Goal: Task Accomplishment & Management: Manage account settings

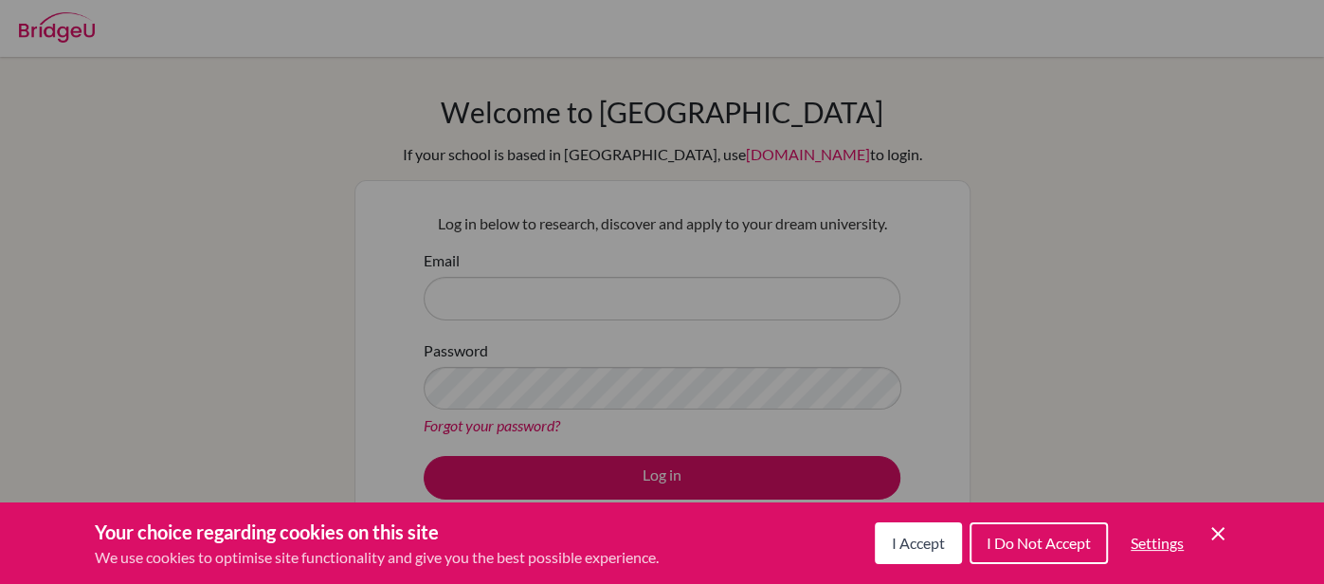
click at [938, 542] on span "I Accept" at bounding box center [918, 543] width 53 height 18
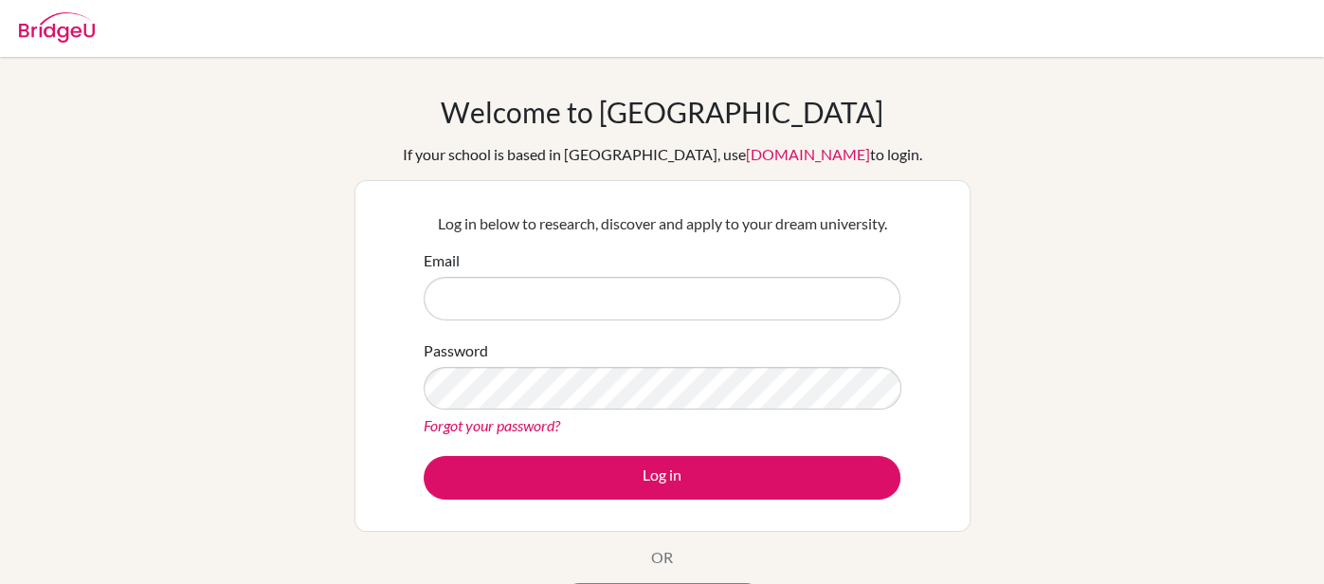
click at [485, 416] on link "Forgot your password?" at bounding box center [492, 425] width 136 height 18
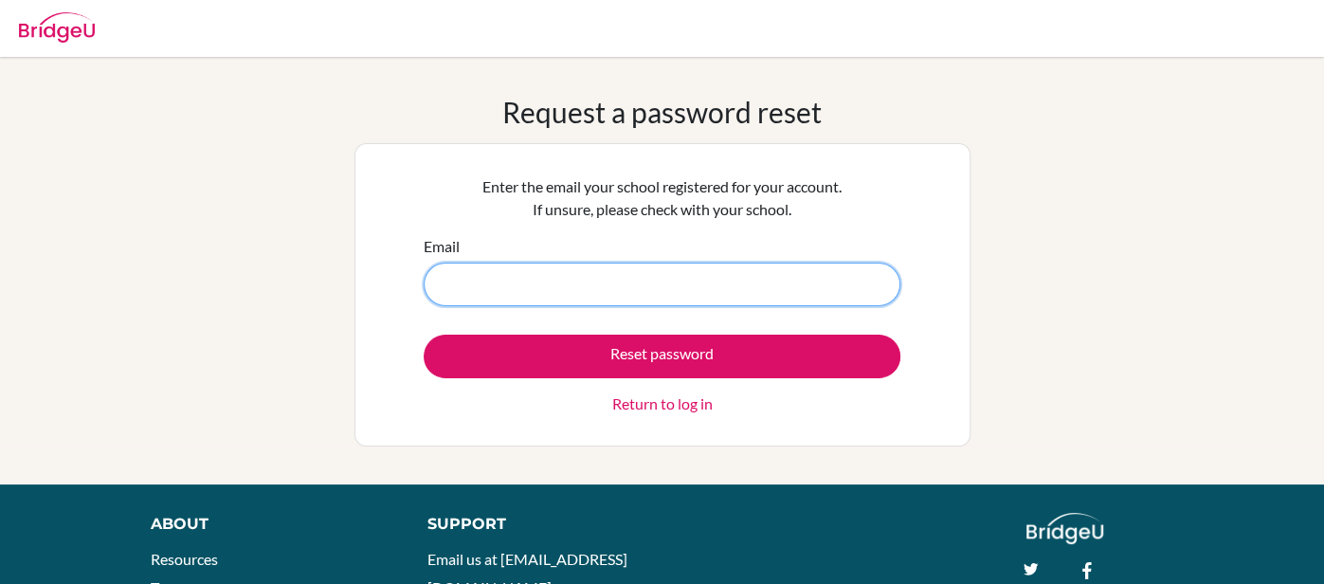
click at [449, 280] on input "Email" at bounding box center [662, 284] width 477 height 44
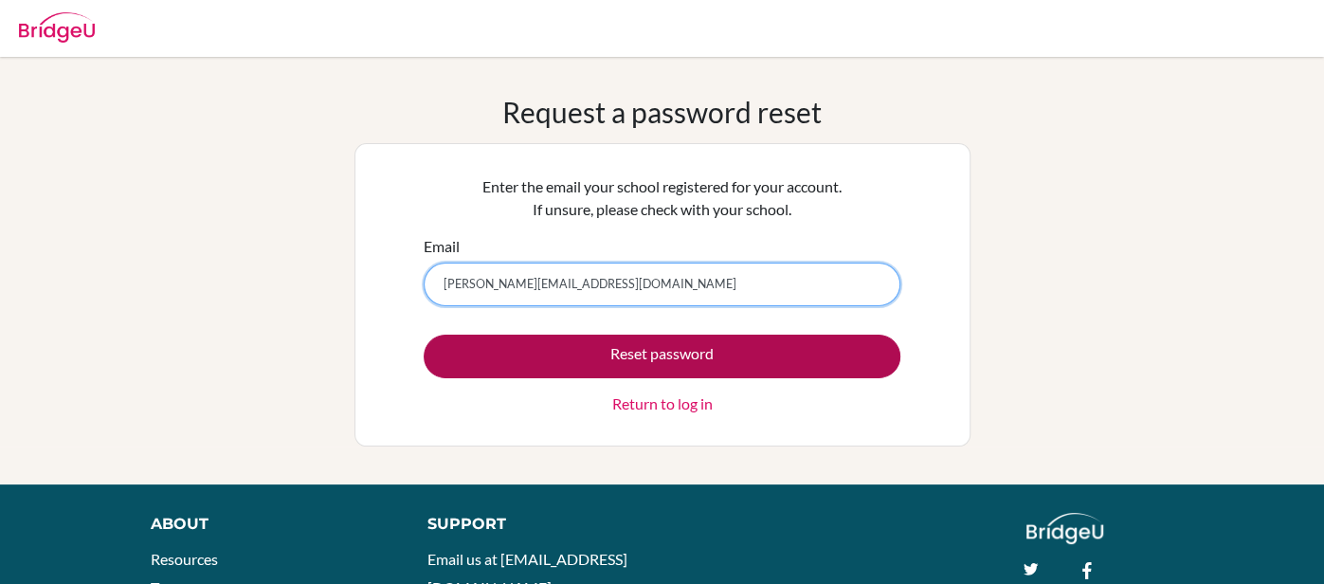
type input "[PERSON_NAME][EMAIL_ADDRESS][DOMAIN_NAME]"
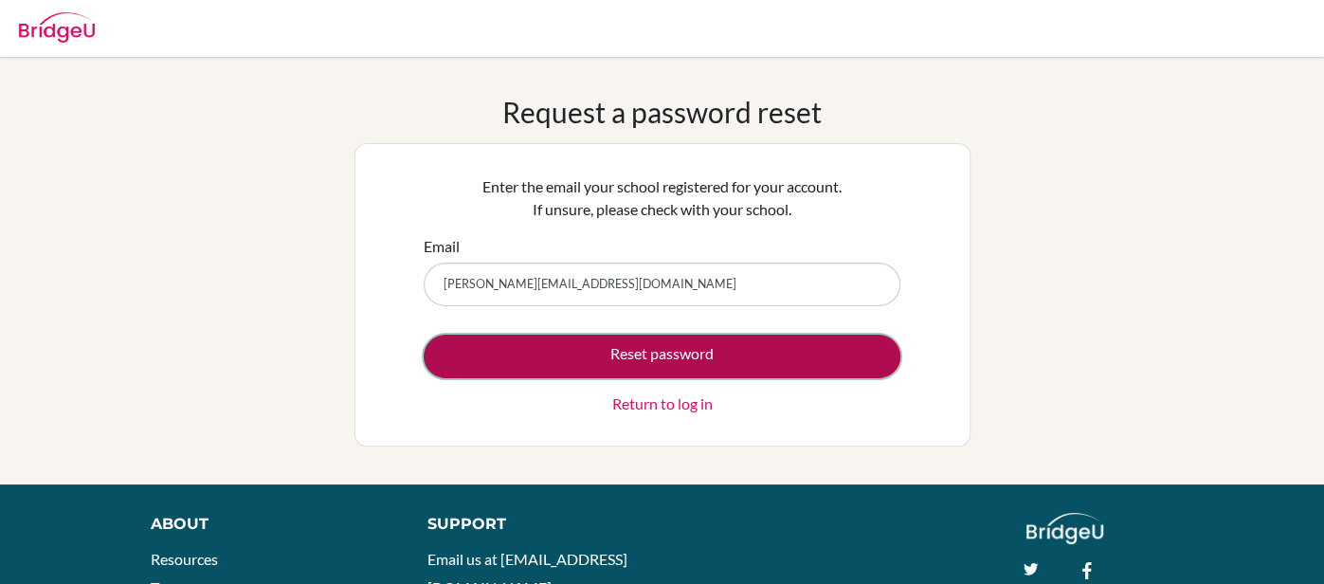
click at [660, 355] on button "Reset password" at bounding box center [662, 357] width 477 height 44
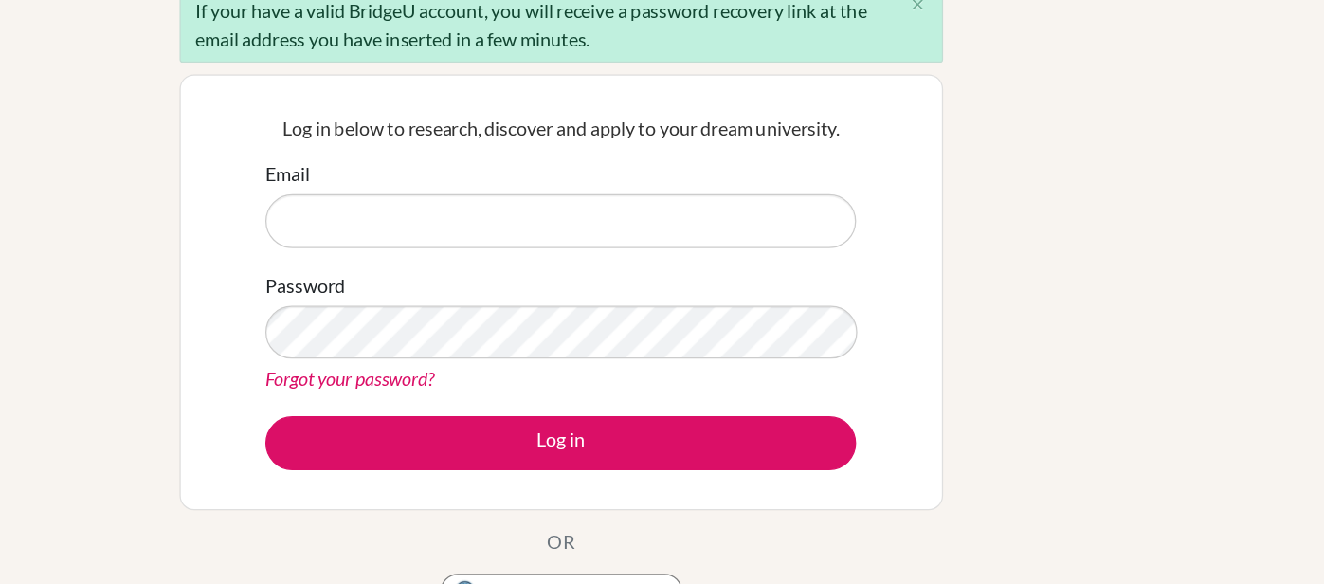
scroll to position [179, 0]
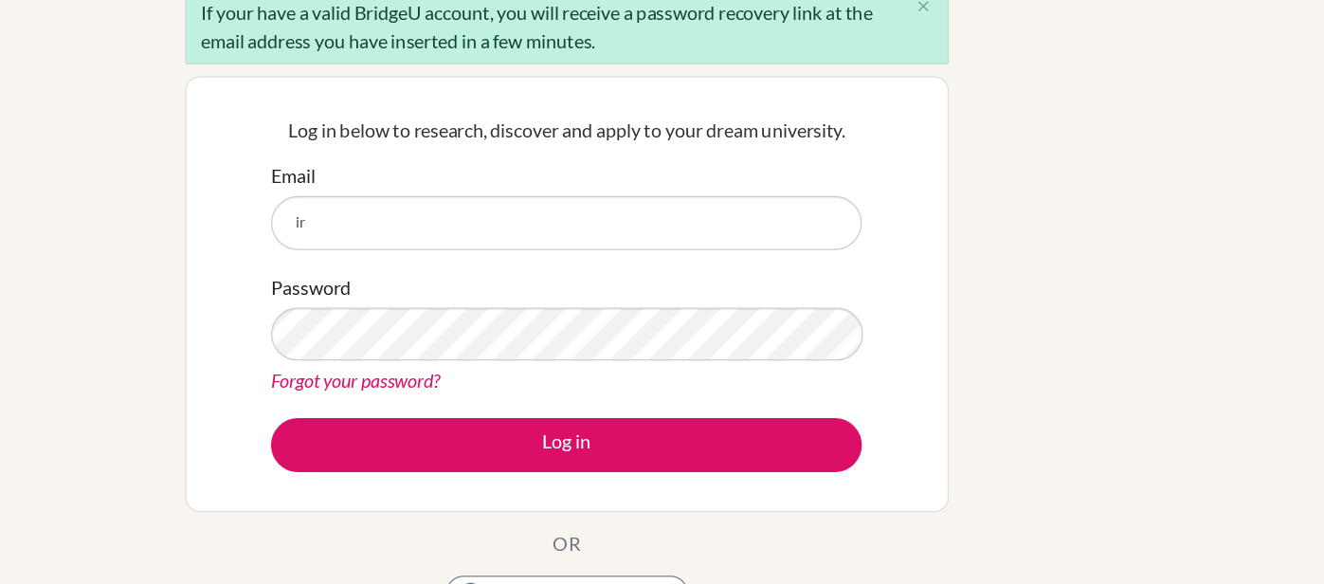
type input "i"
type input "reetal.abuarram@summitschool.ae"
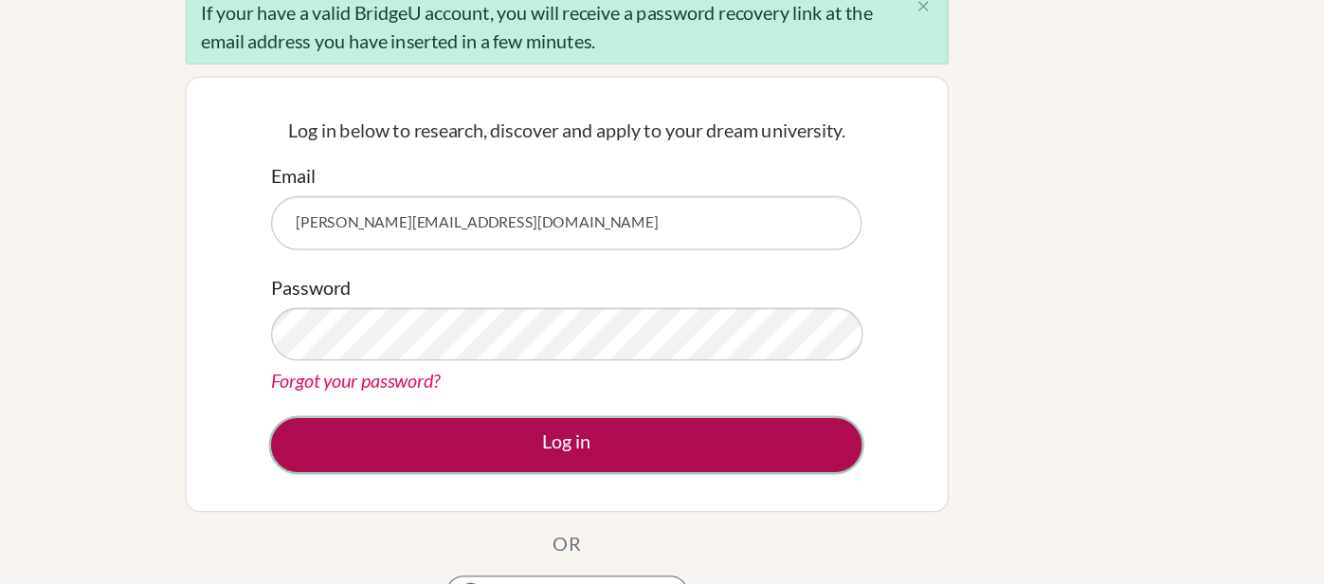
click at [502, 363] on button "Log in" at bounding box center [662, 370] width 477 height 44
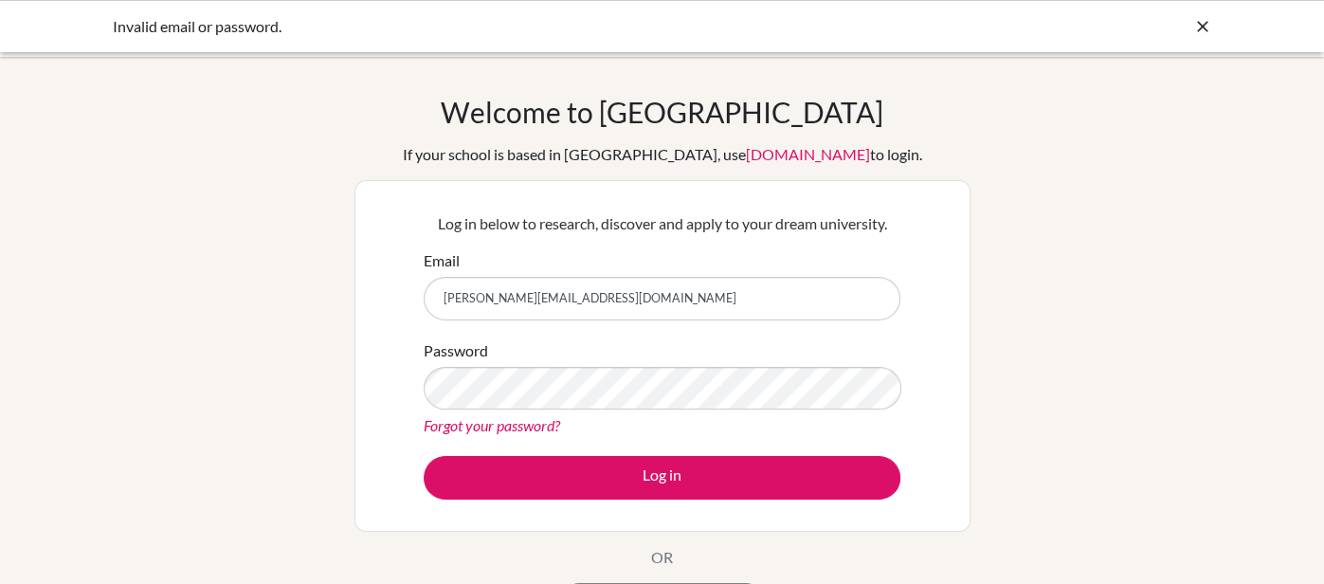
click at [482, 427] on link "Forgot your password?" at bounding box center [492, 425] width 136 height 18
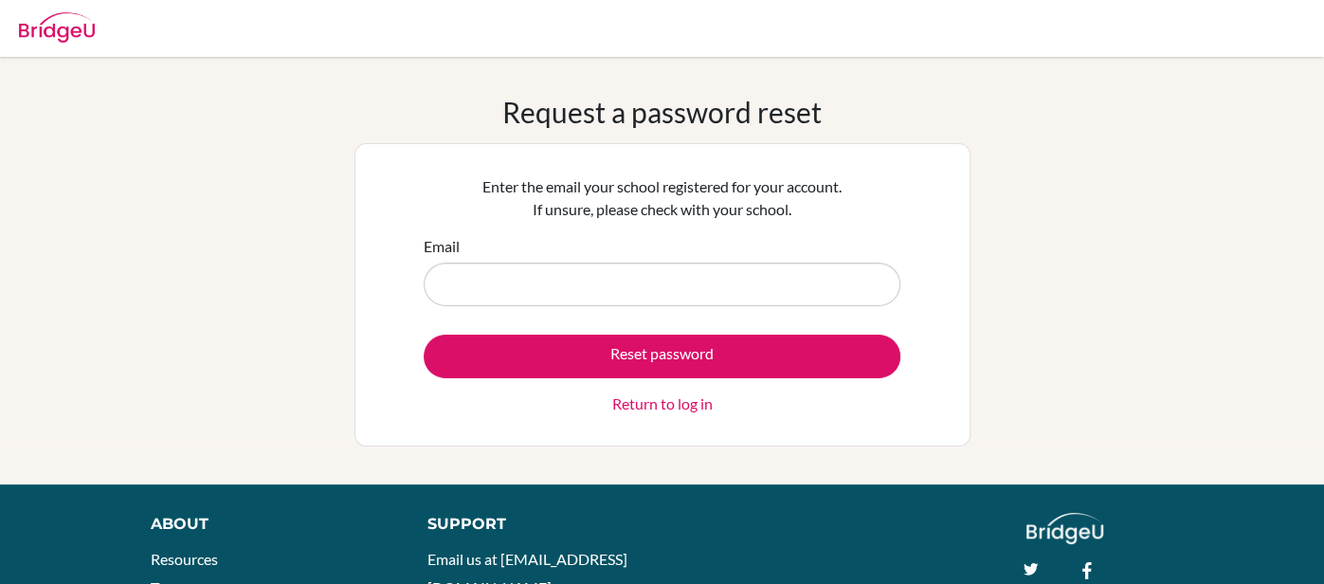
click at [516, 289] on input "Email" at bounding box center [662, 284] width 477 height 44
type input "[PERSON_NAME][EMAIL_ADDRESS][DOMAIN_NAME]"
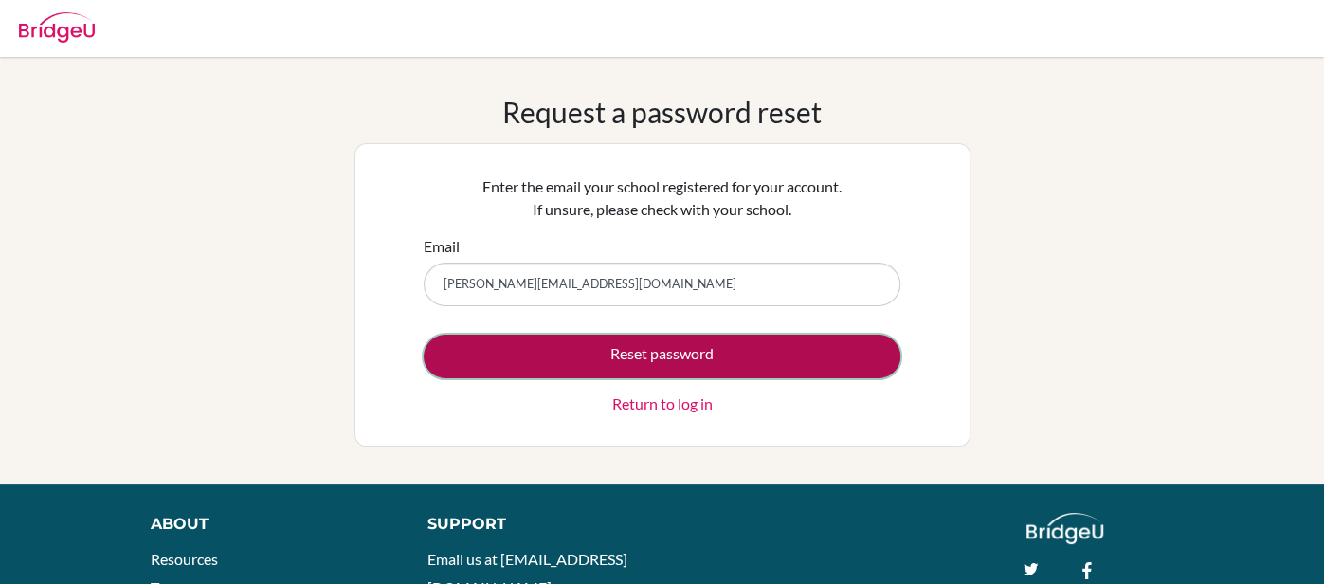
click at [595, 364] on button "Reset password" at bounding box center [662, 357] width 477 height 44
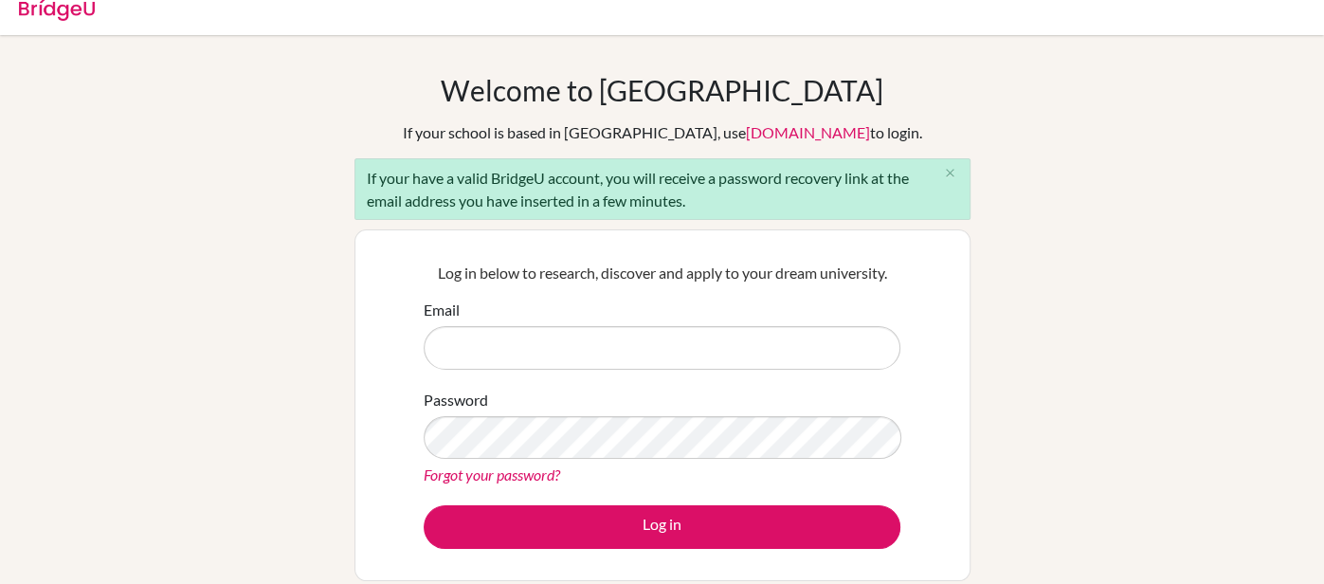
scroll to position [26, 0]
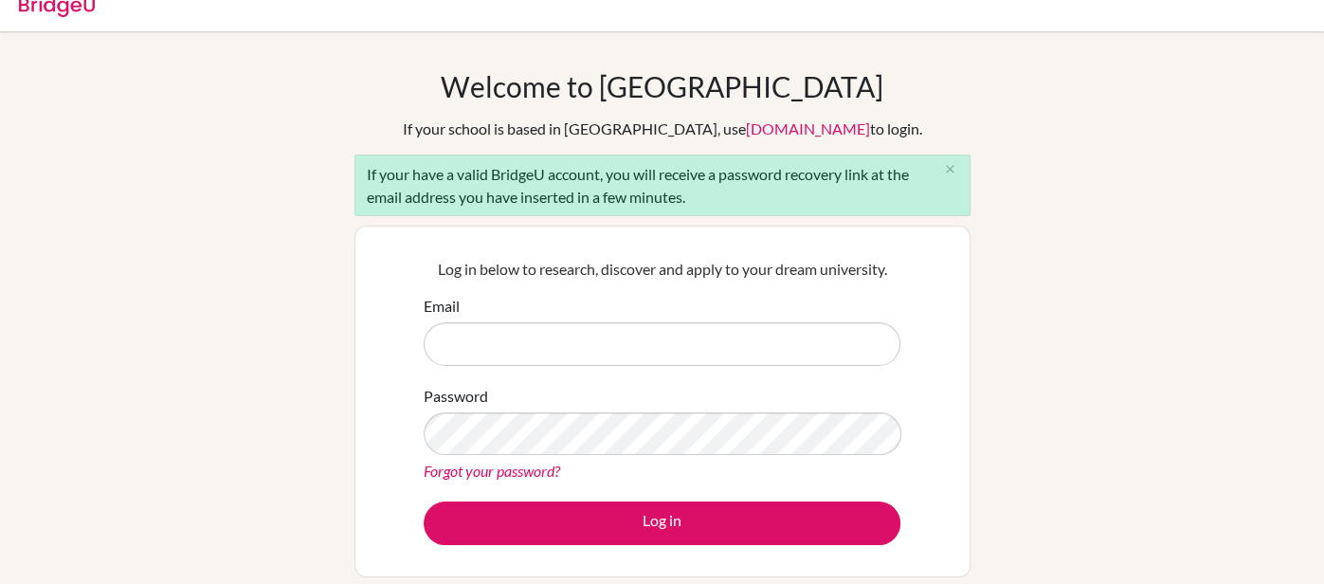
click at [498, 468] on link "Forgot your password?" at bounding box center [492, 470] width 136 height 18
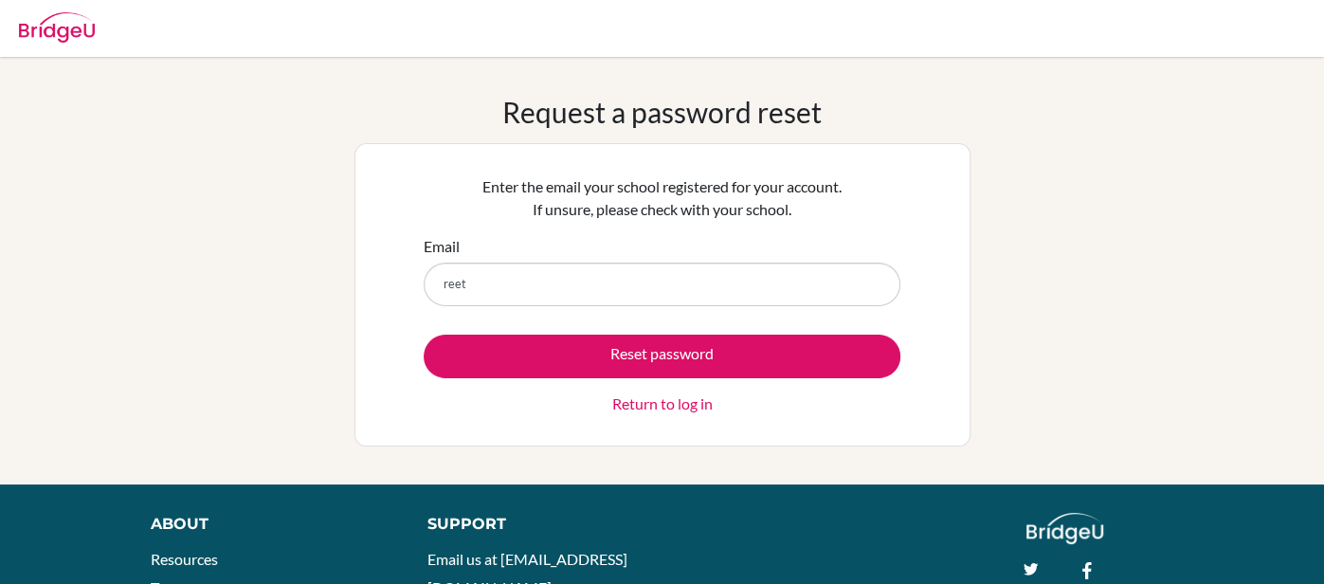
type input "[PERSON_NAME][EMAIL_ADDRESS][DOMAIN_NAME]"
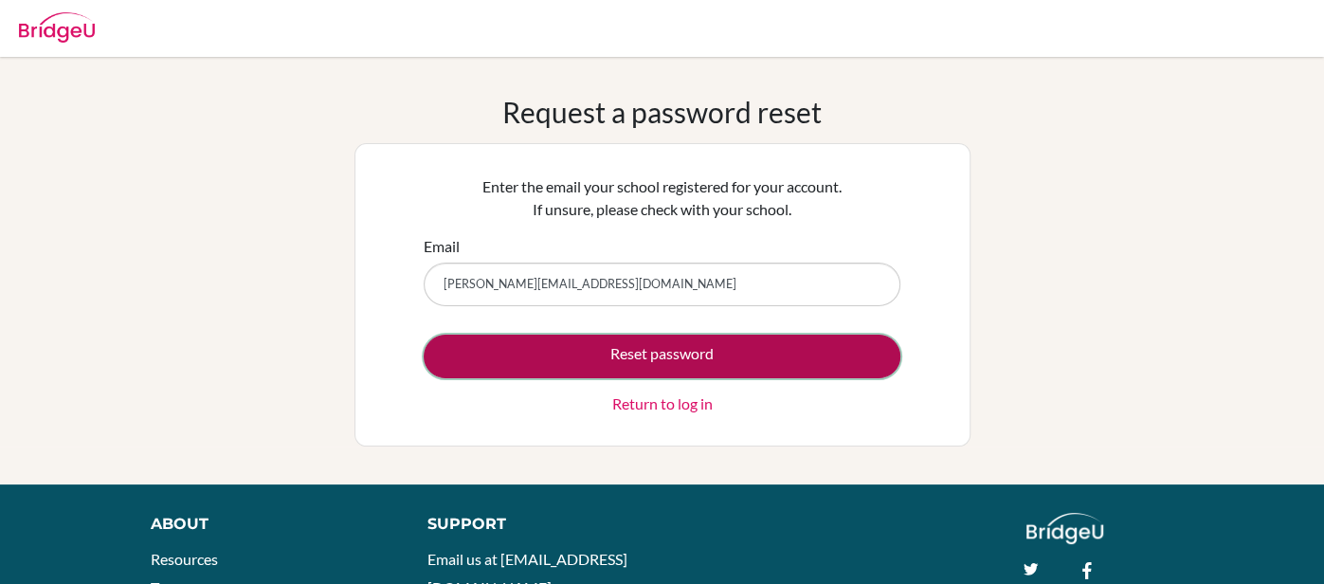
click at [535, 359] on button "Reset password" at bounding box center [662, 357] width 477 height 44
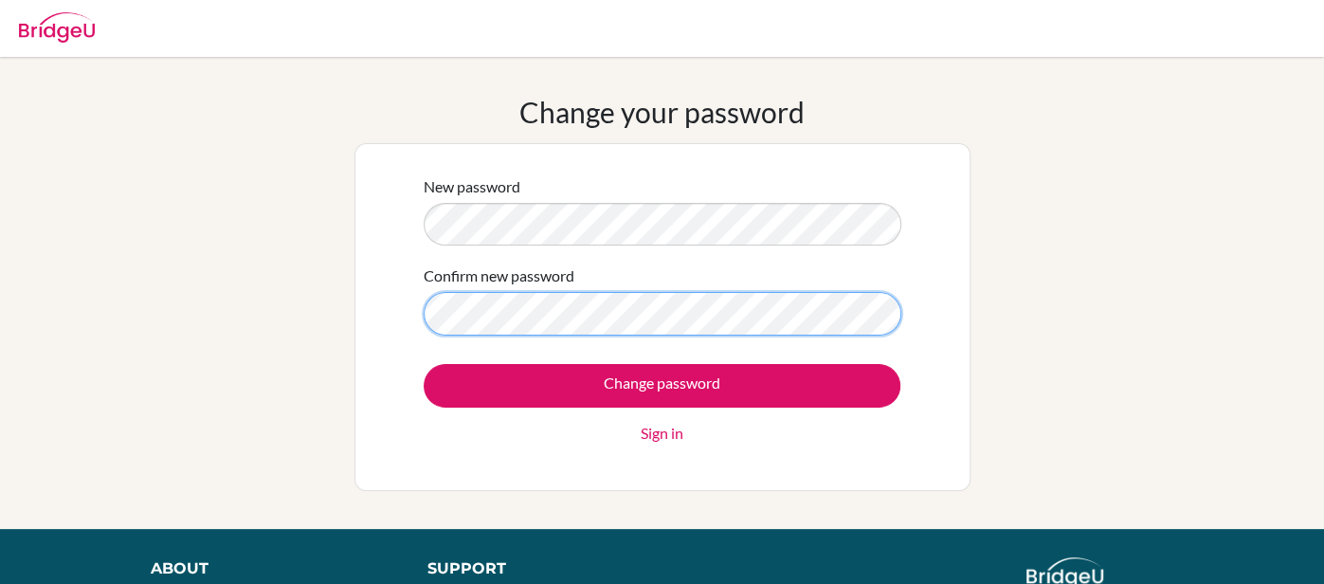
click at [424, 364] on input "Change password" at bounding box center [662, 386] width 477 height 44
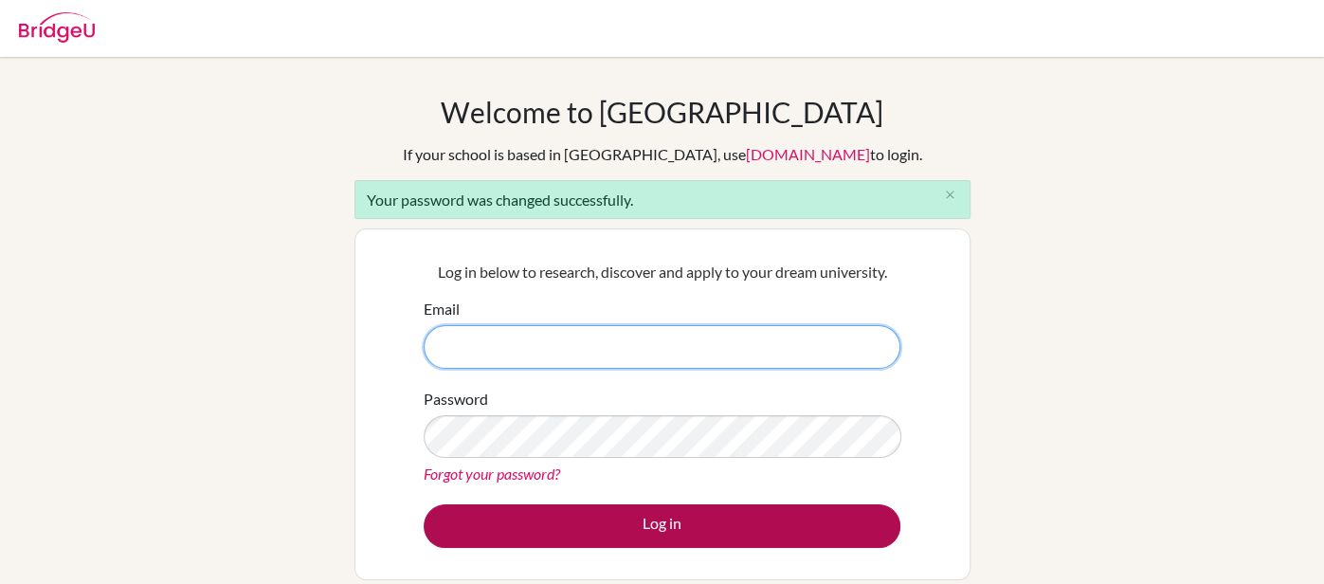
type input "[PERSON_NAME][EMAIL_ADDRESS][DOMAIN_NAME]"
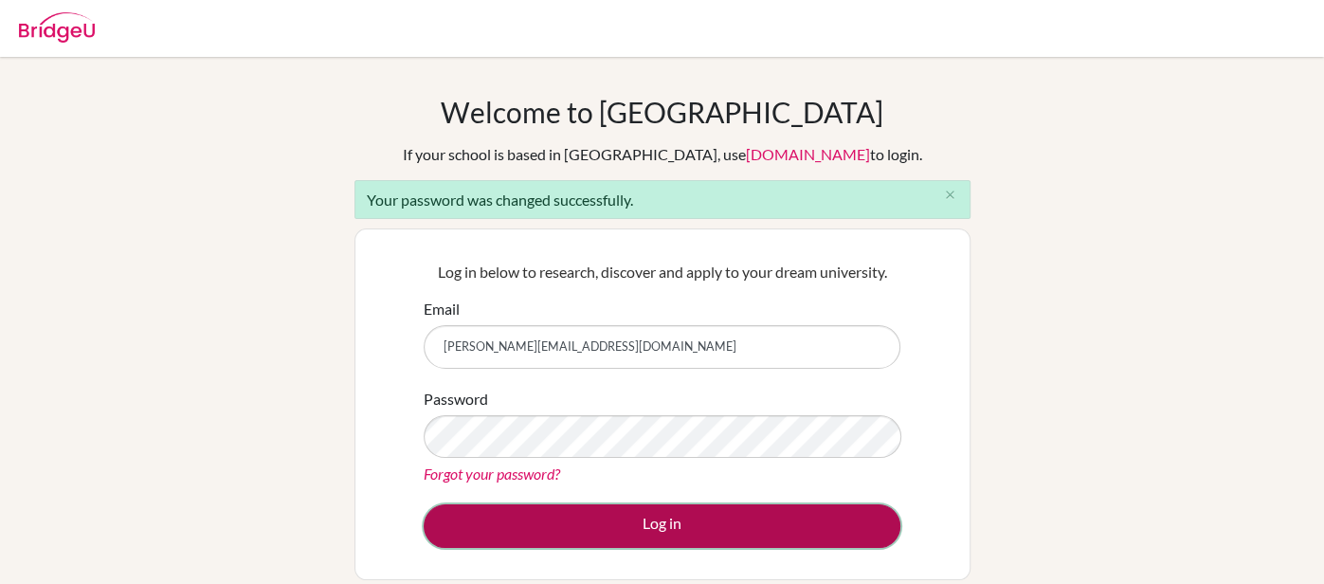
click at [669, 509] on button "Log in" at bounding box center [662, 526] width 477 height 44
